Goal: Check status: Check status

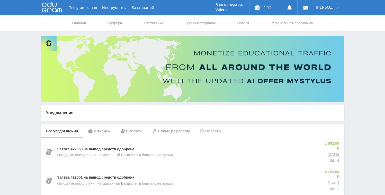
drag, startPoint x: 167, startPoint y: 19, endPoint x: 163, endPoint y: 21, distance: 4.5
click at [167, 19] on nav "Главная Офферы Статистика Промо-материалы Потоки Реферальная программа" at bounding box center [193, 22] width 242 height 15
click at [163, 21] on nav "Главная Офферы Статистика Промо-материалы Потоки Реферальная программа" at bounding box center [193, 22] width 242 height 15
click at [153, 25] on link "Статистика" at bounding box center [154, 22] width 20 height 15
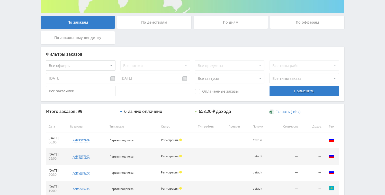
scroll to position [7, 0]
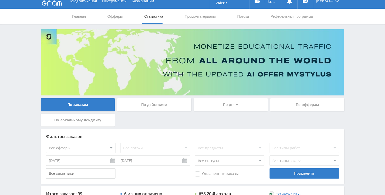
click at [221, 103] on div "По дням" at bounding box center [231, 104] width 74 height 13
click at [0, 0] on input "По дням" at bounding box center [0, 0] width 0 height 0
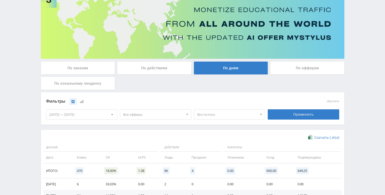
scroll to position [0, 0]
